Goal: Navigation & Orientation: Find specific page/section

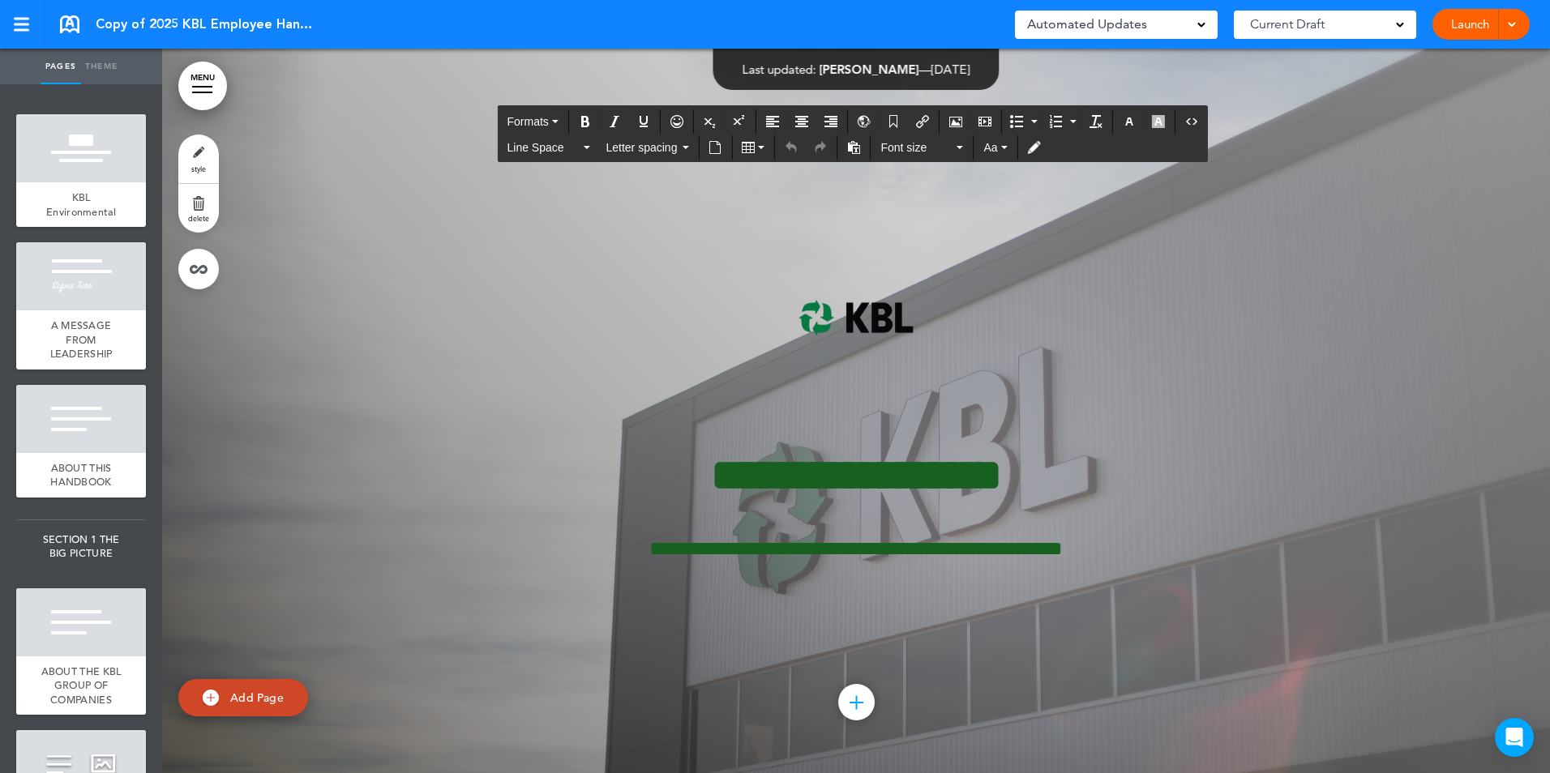
scroll to position [202, 0]
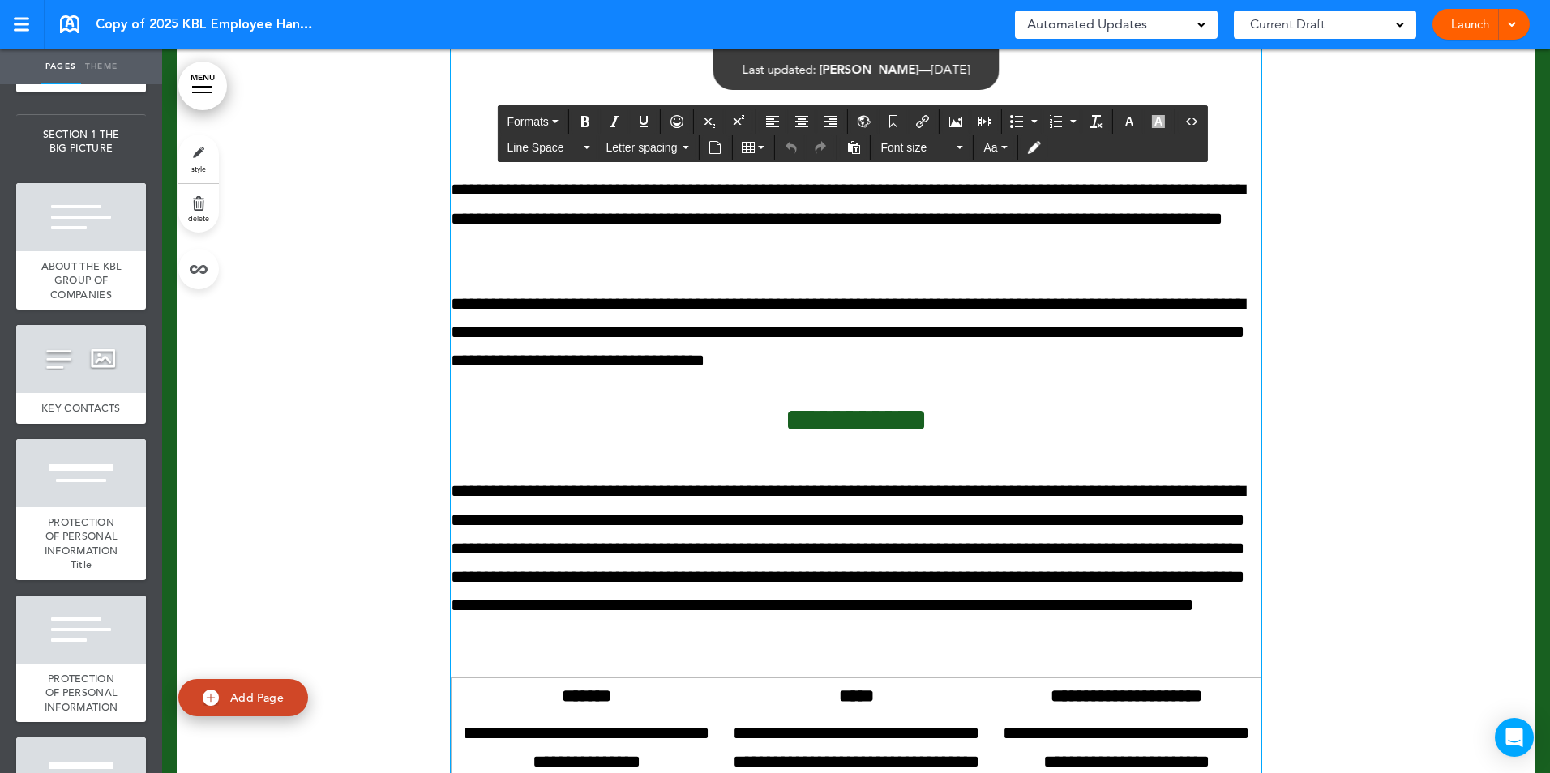
click at [1410, 640] on div at bounding box center [856, 433] width 1359 height 1763
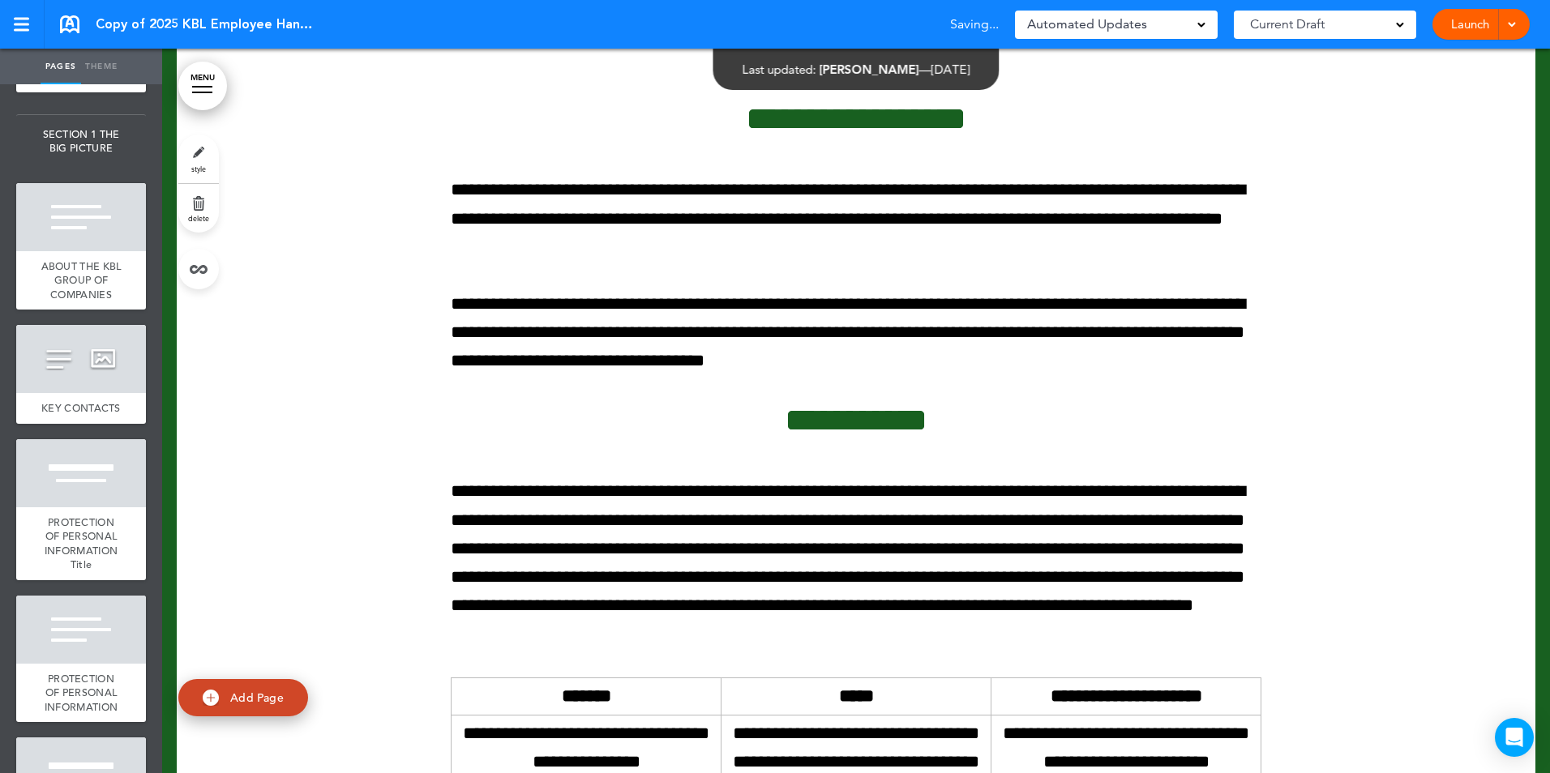
click at [329, 534] on div at bounding box center [856, 433] width 1359 height 1763
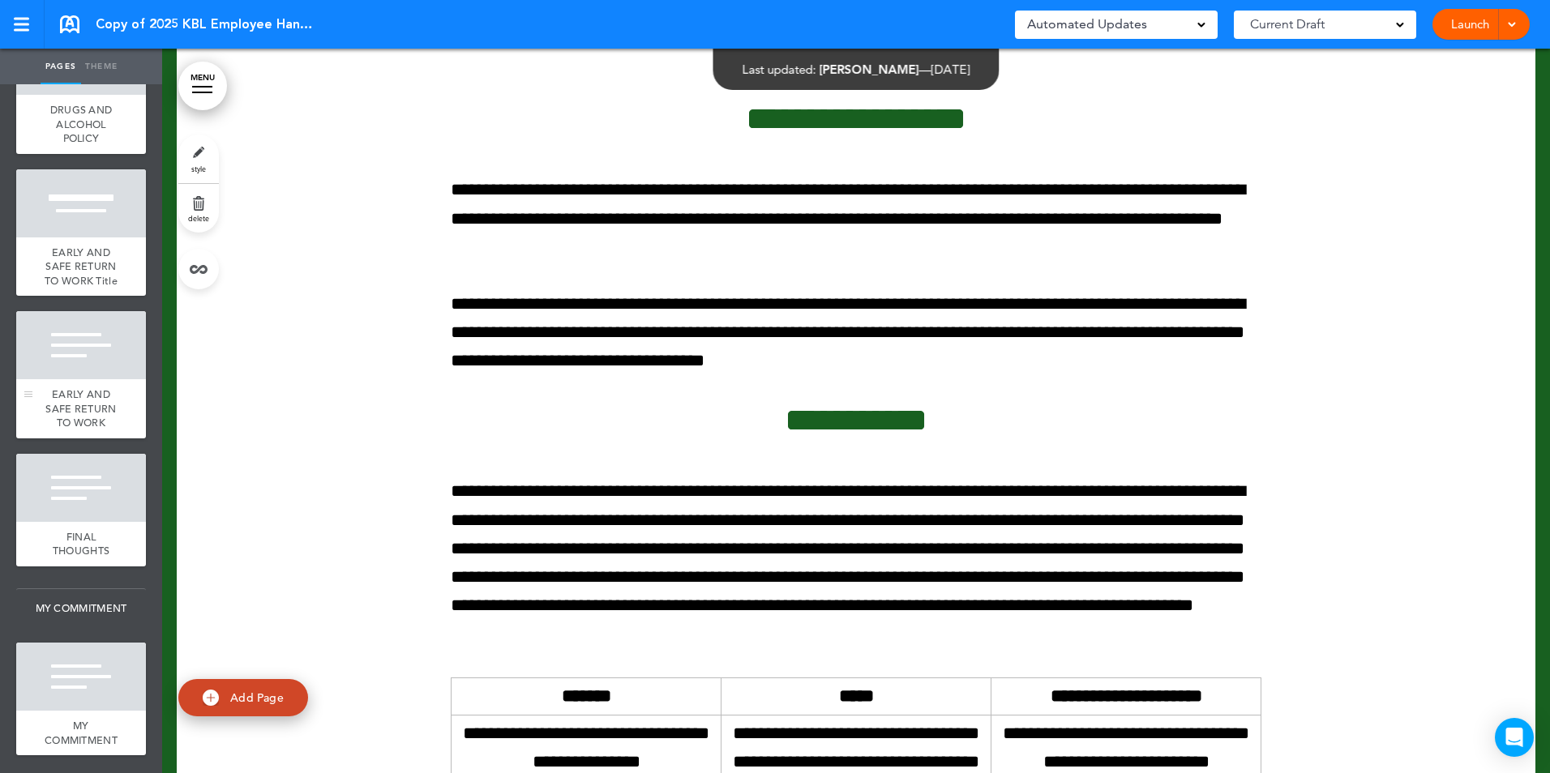
scroll to position [11085, 0]
click at [64, 468] on div at bounding box center [81, 488] width 130 height 68
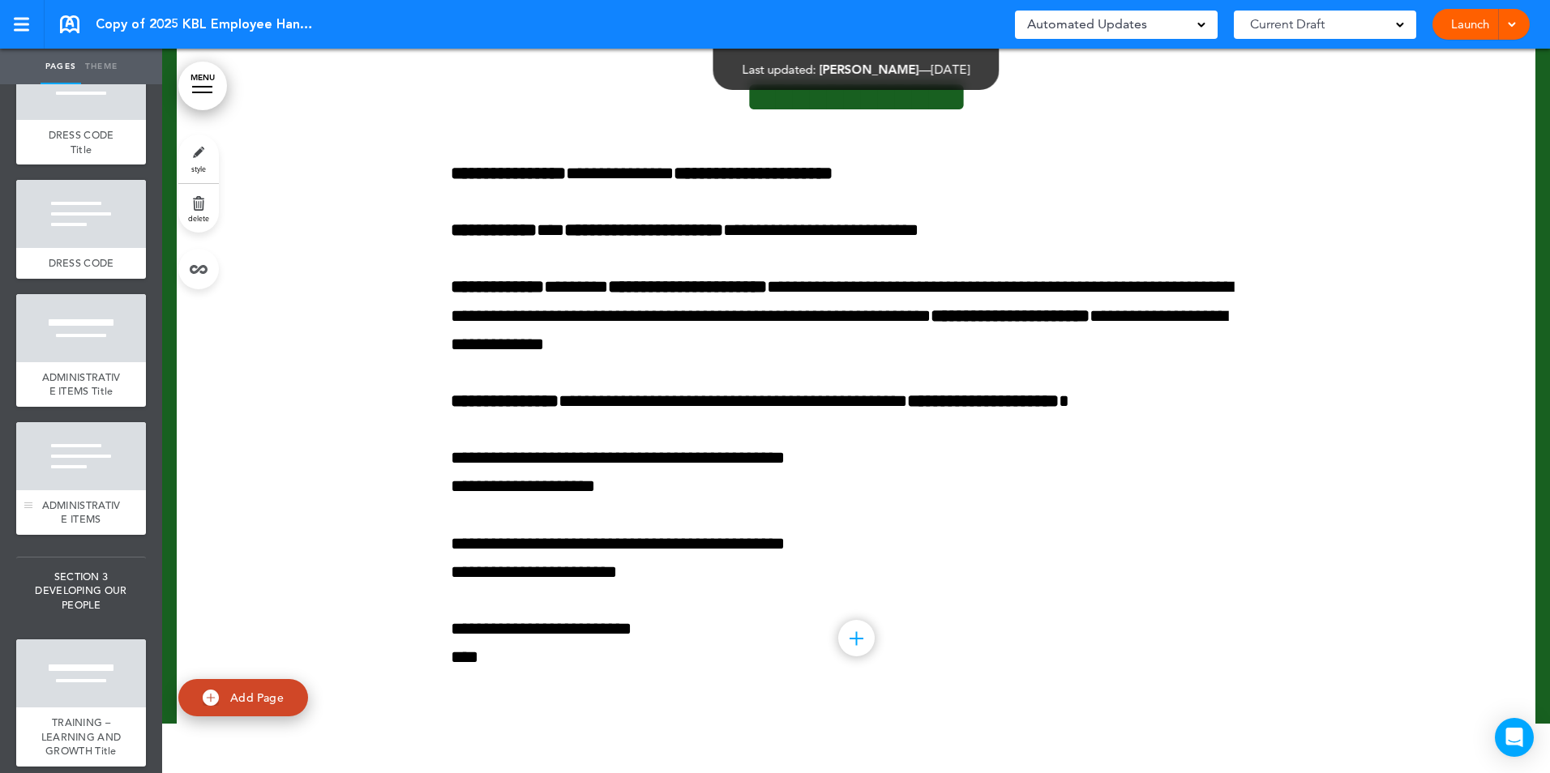
scroll to position [7600, 0]
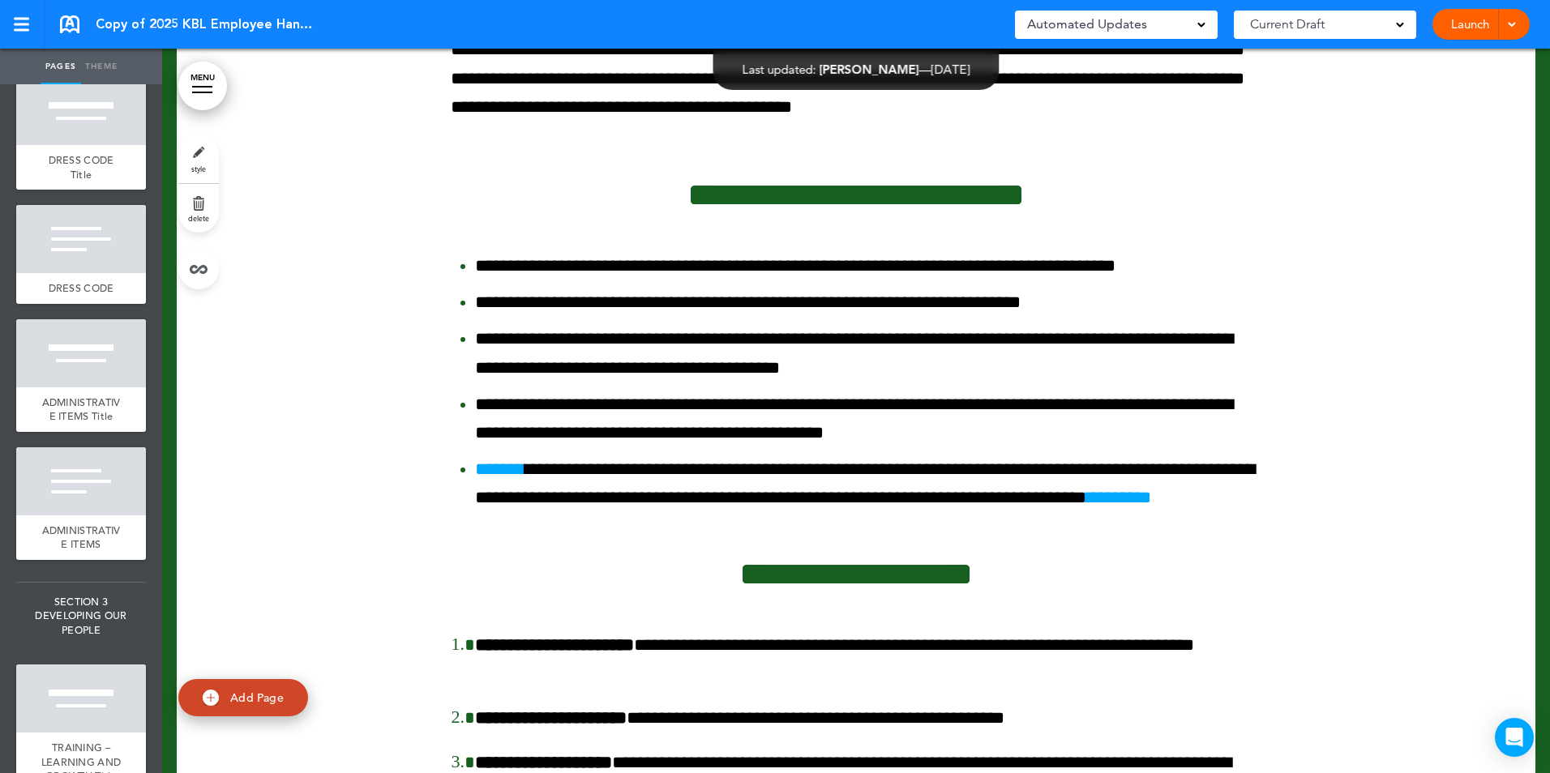
scroll to position [101622, 0]
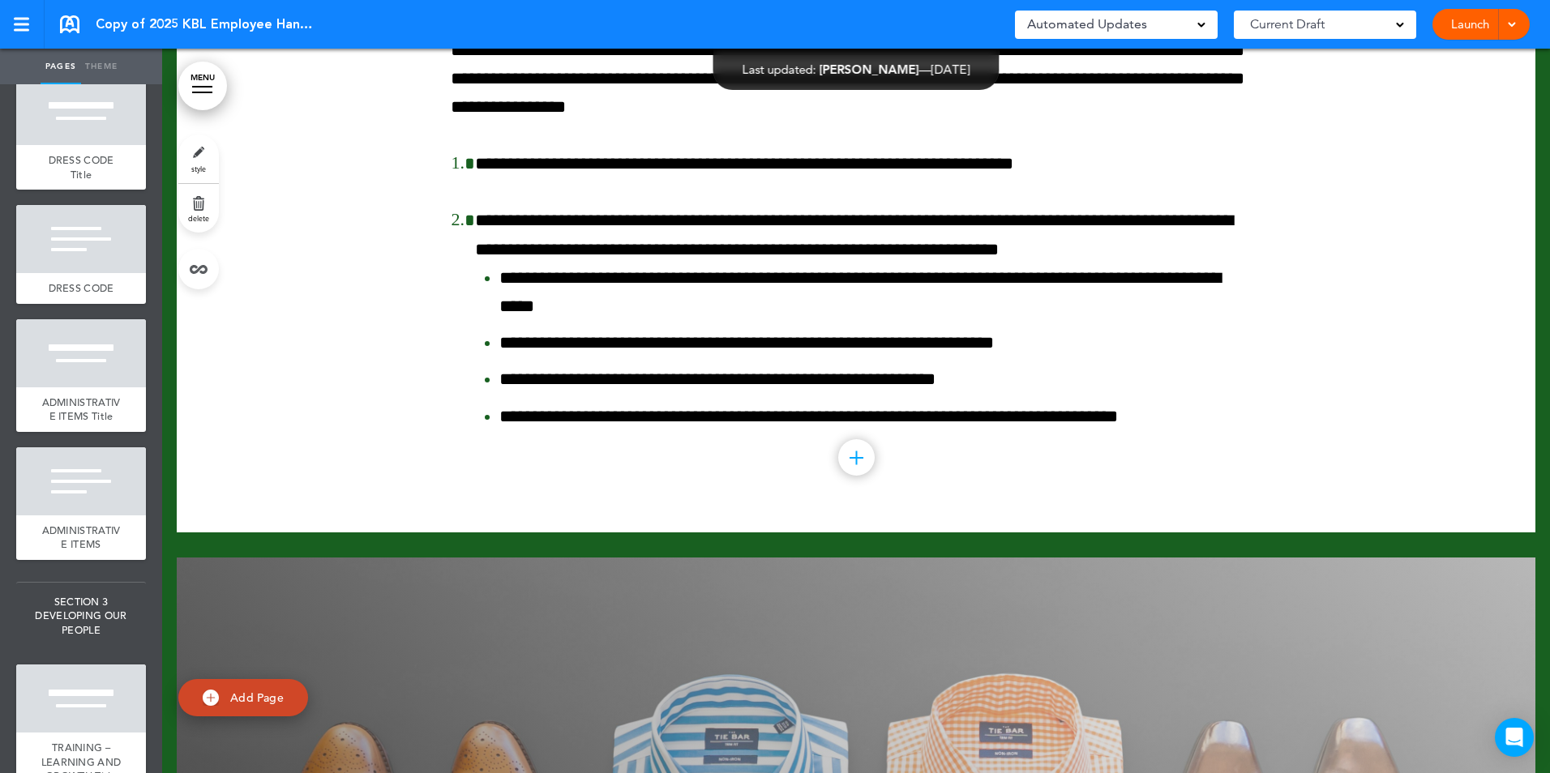
scroll to position [102914, 0]
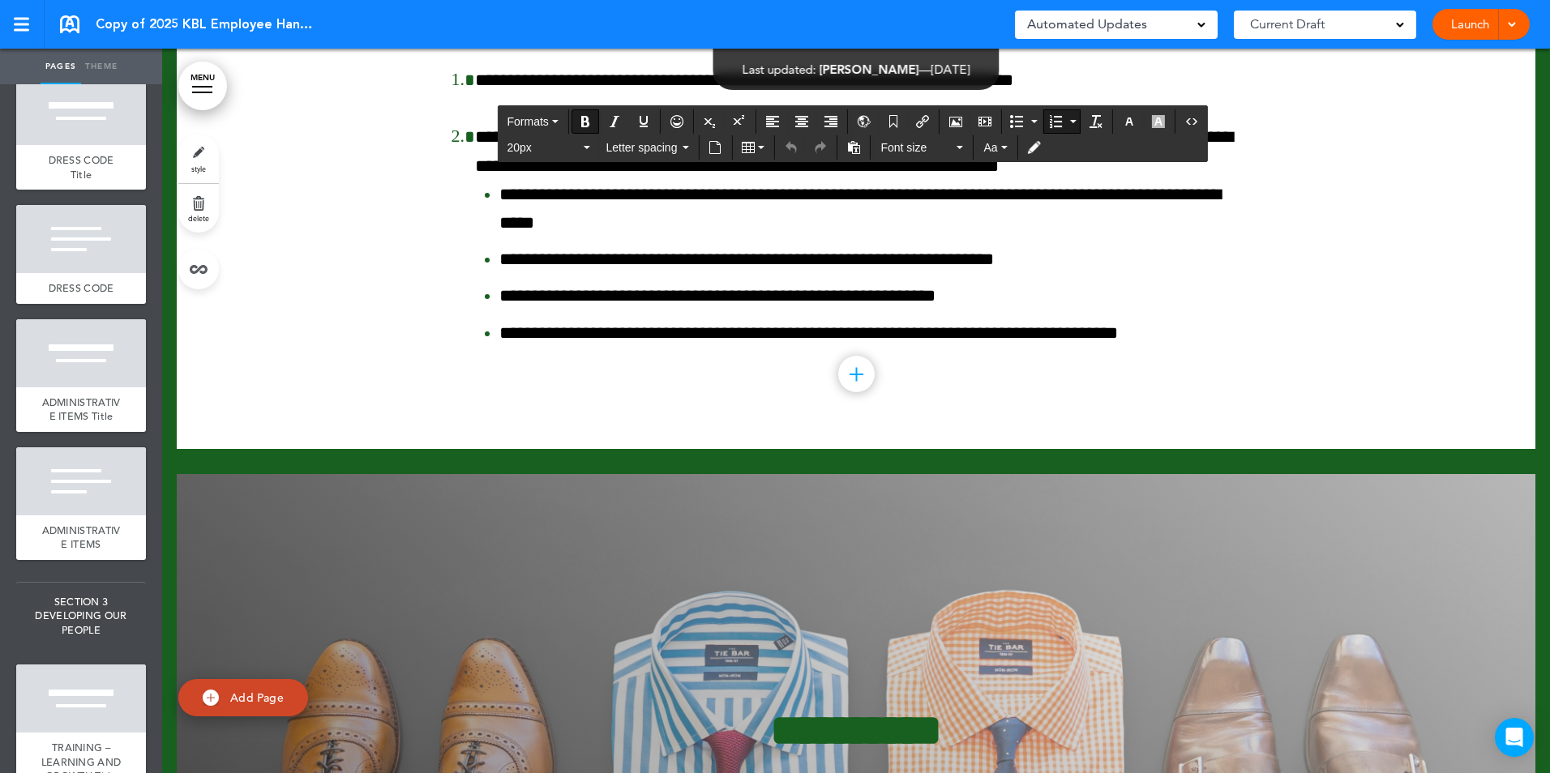
drag, startPoint x: 469, startPoint y: 516, endPoint x: 824, endPoint y: 540, distance: 355.8
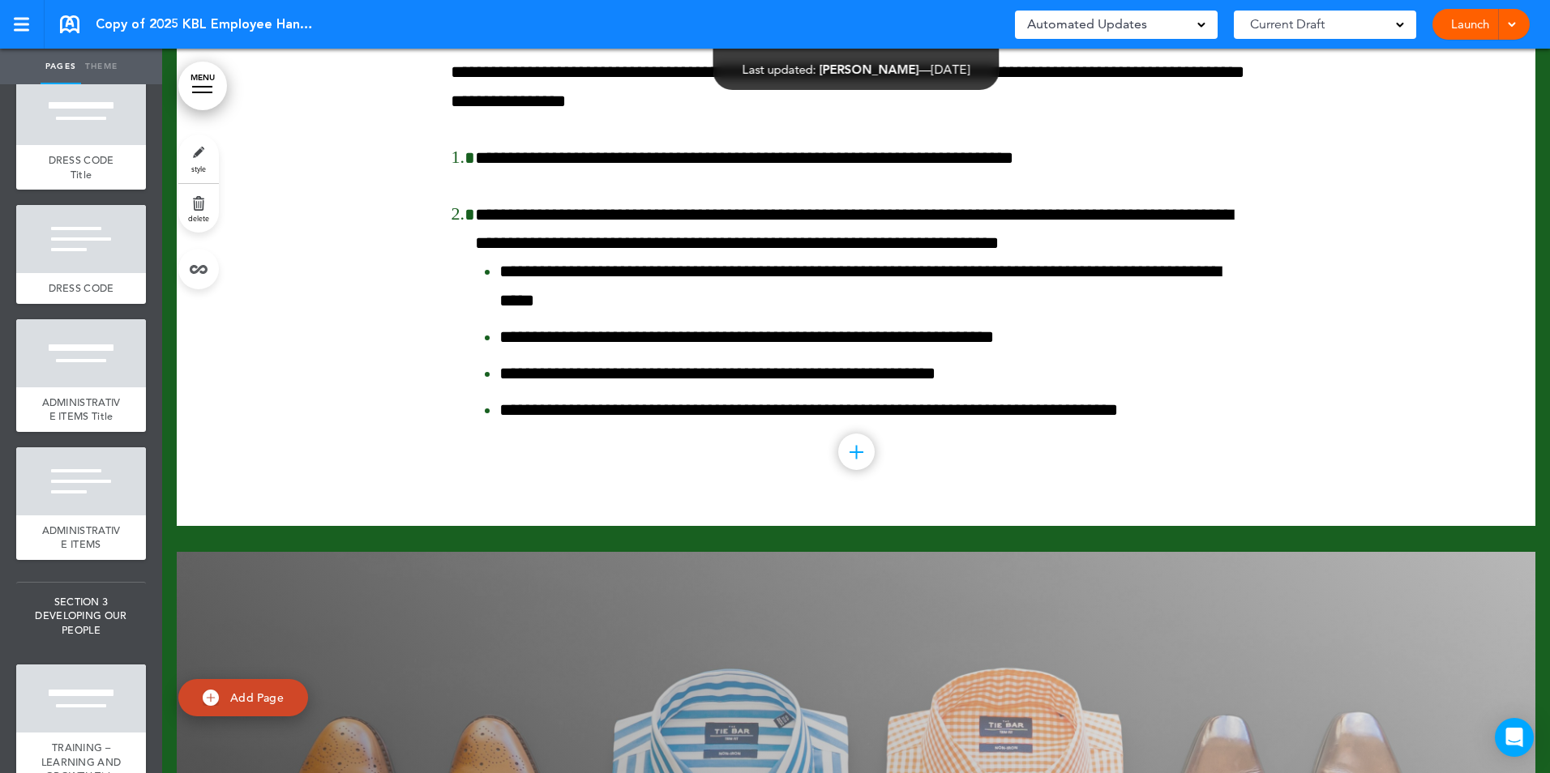
scroll to position [102752, 0]
